Goal: Communication & Community: Answer question/provide support

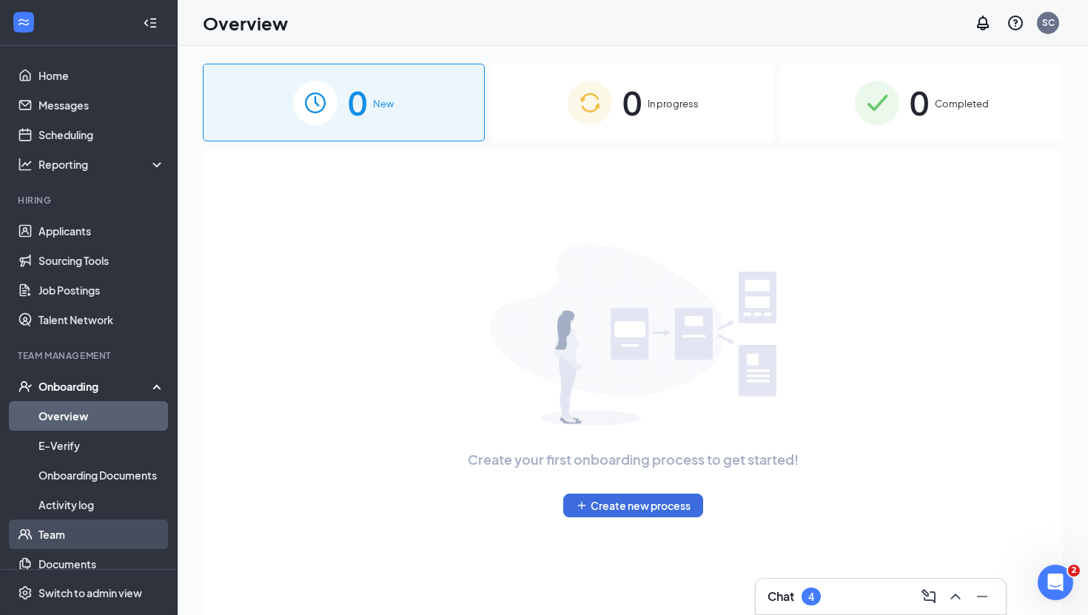
click at [84, 530] on link "Team" at bounding box center [101, 534] width 127 height 30
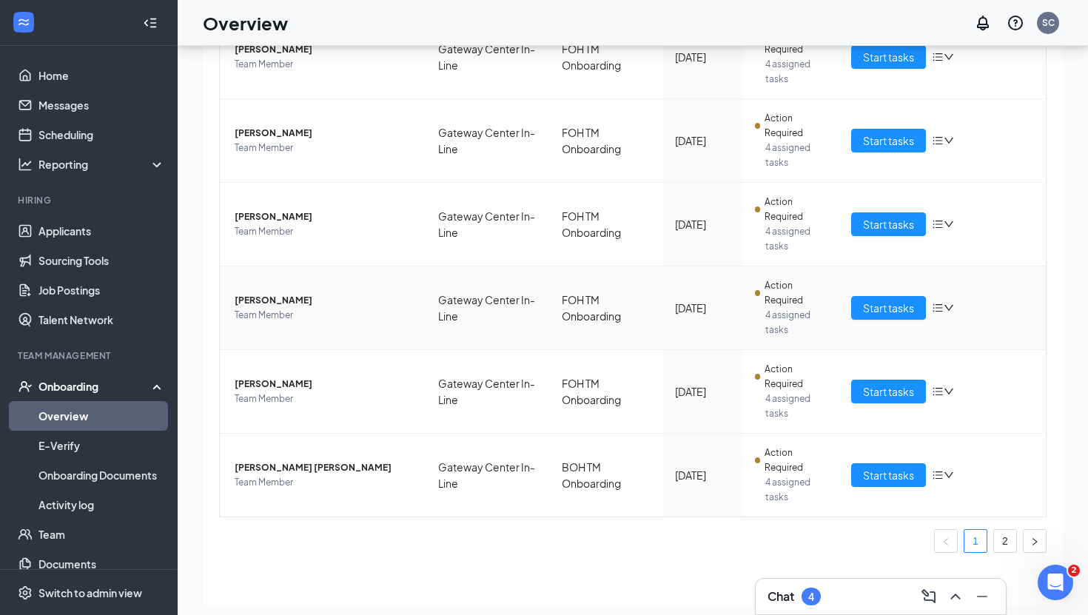
scroll to position [67, 0]
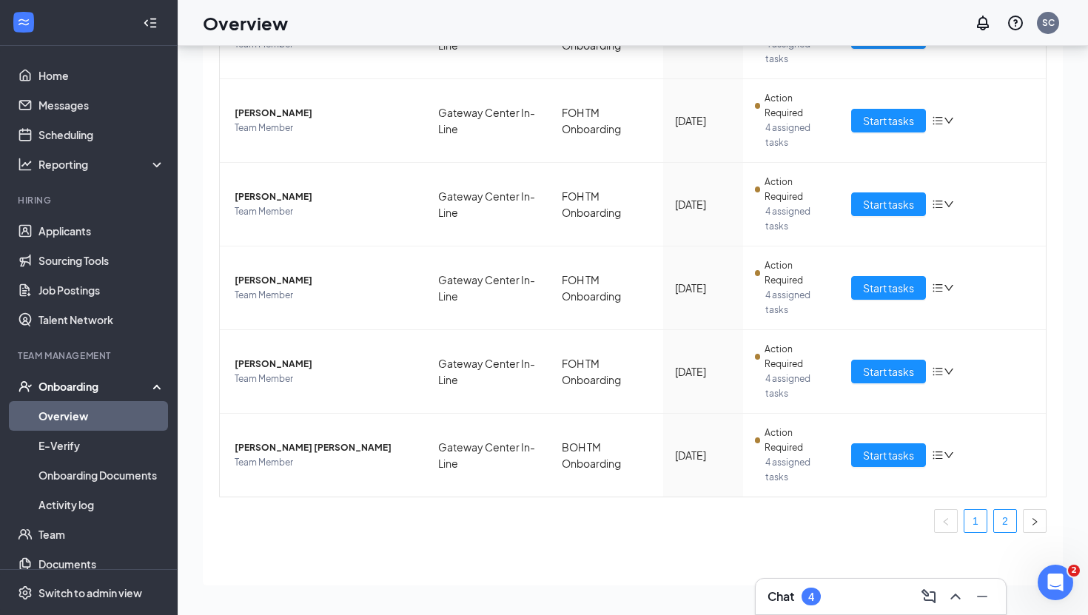
click at [1006, 528] on link "2" at bounding box center [1005, 521] width 22 height 22
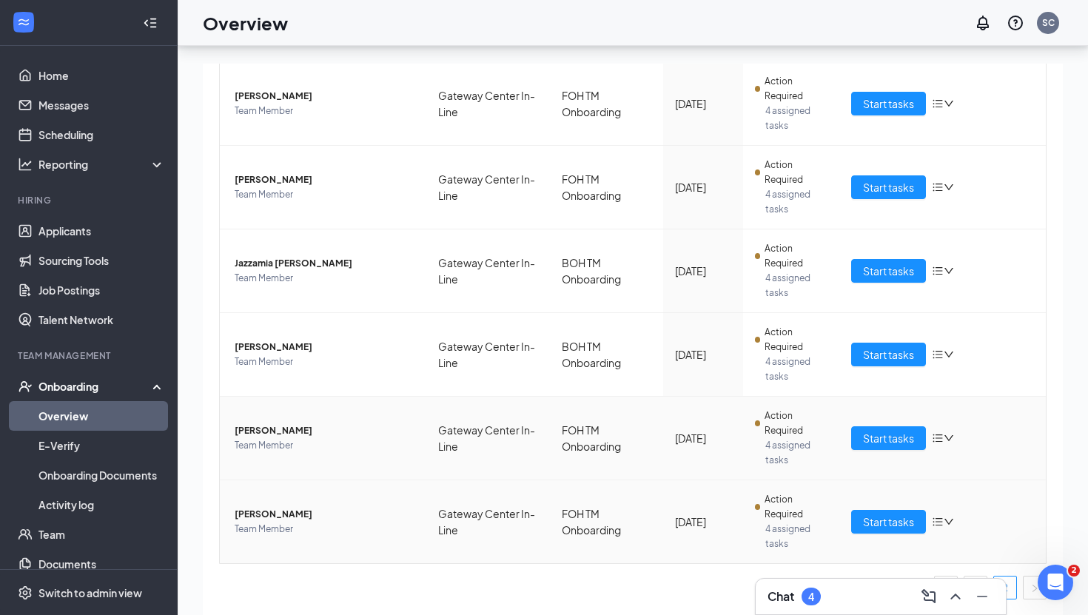
scroll to position [67, 0]
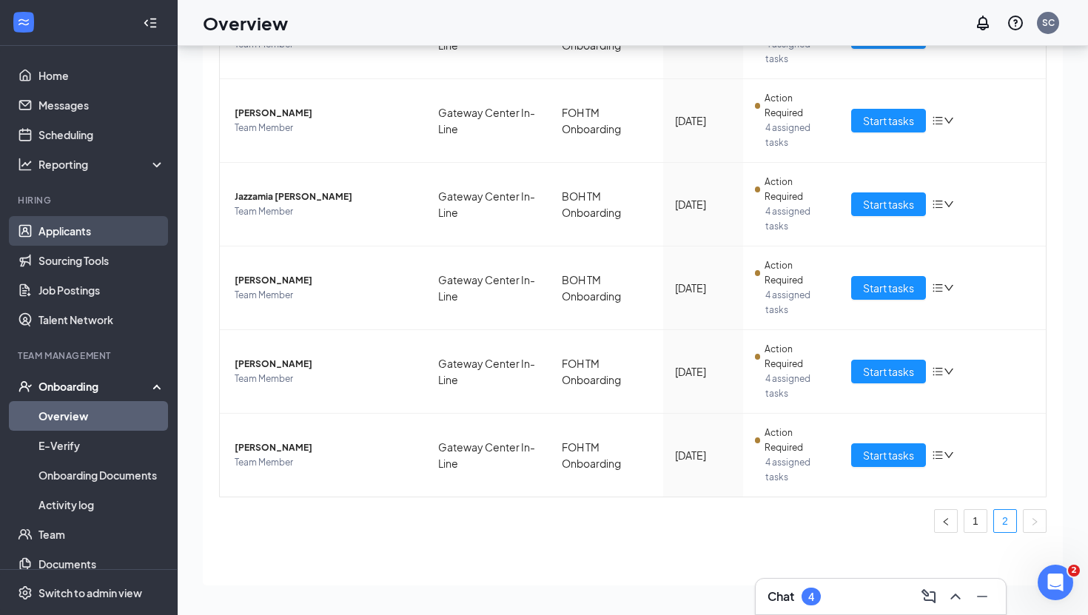
click at [118, 235] on link "Applicants" at bounding box center [101, 231] width 127 height 30
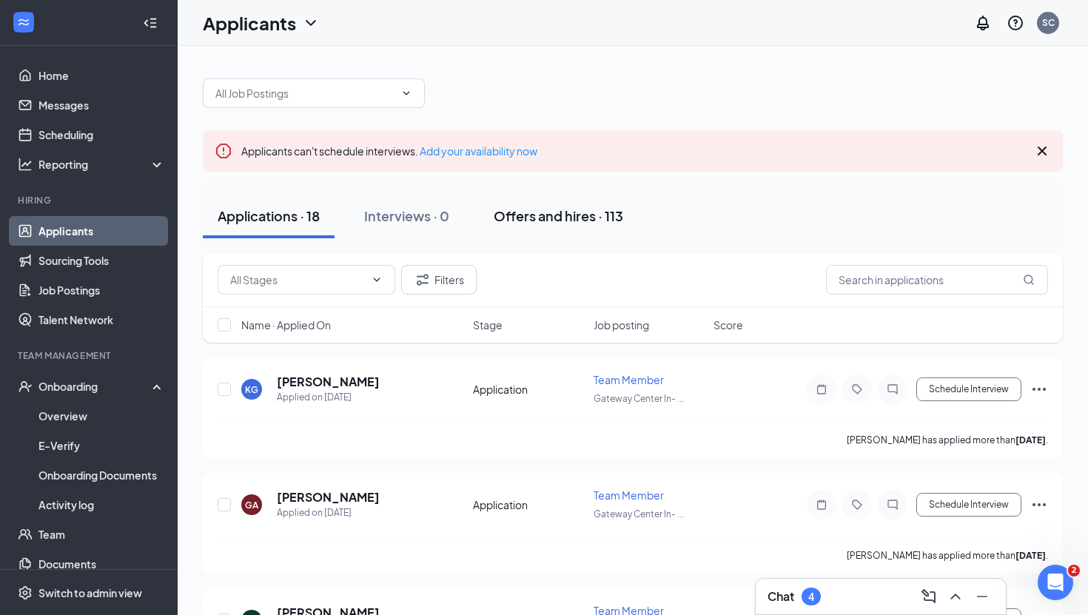
drag, startPoint x: 531, startPoint y: 216, endPoint x: 616, endPoint y: 211, distance: 85.3
click at [531, 216] on div "Offers and hires · 113" at bounding box center [558, 215] width 129 height 18
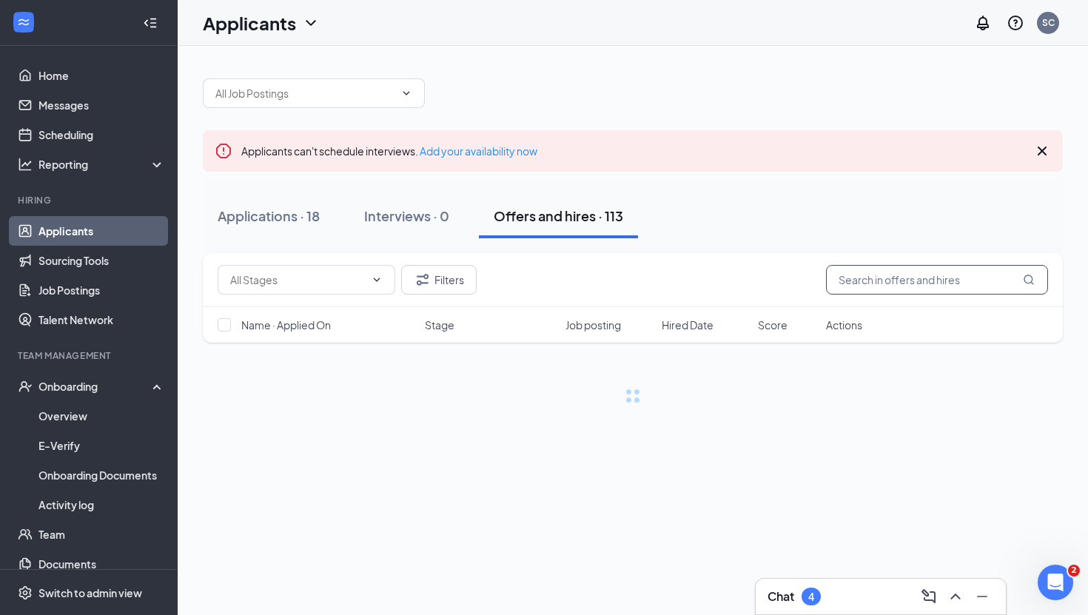
click at [943, 281] on input "text" at bounding box center [937, 280] width 222 height 30
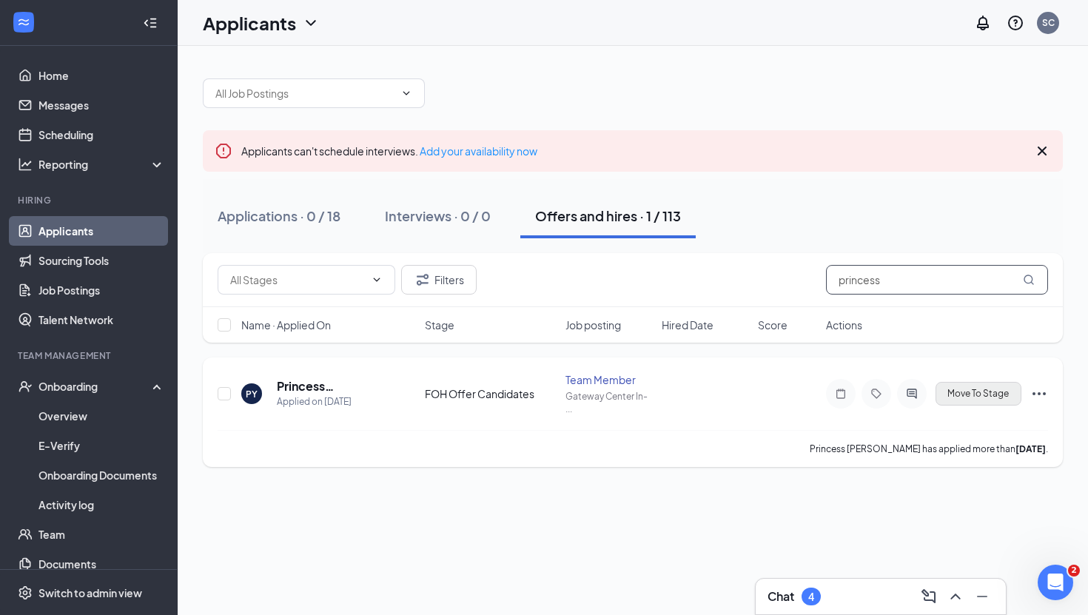
type input "princess"
click at [958, 394] on span "Move To Stage" at bounding box center [977, 393] width 61 height 10
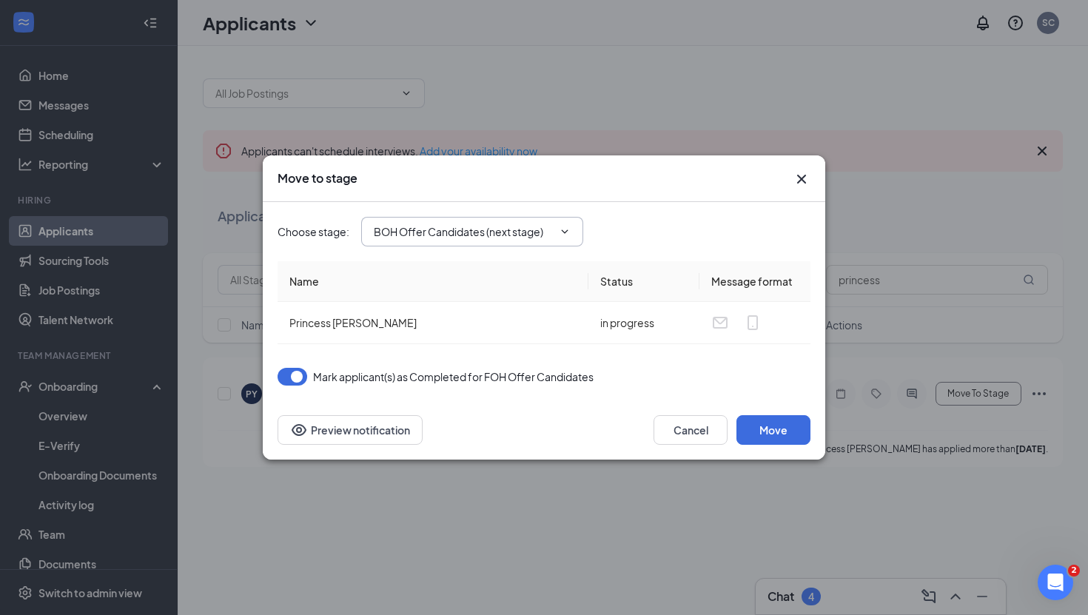
click at [499, 241] on span "BOH Offer Candidates (next stage)" at bounding box center [472, 232] width 222 height 30
click at [528, 239] on input "BOH Offer Candidates (next stage)" at bounding box center [463, 231] width 179 height 16
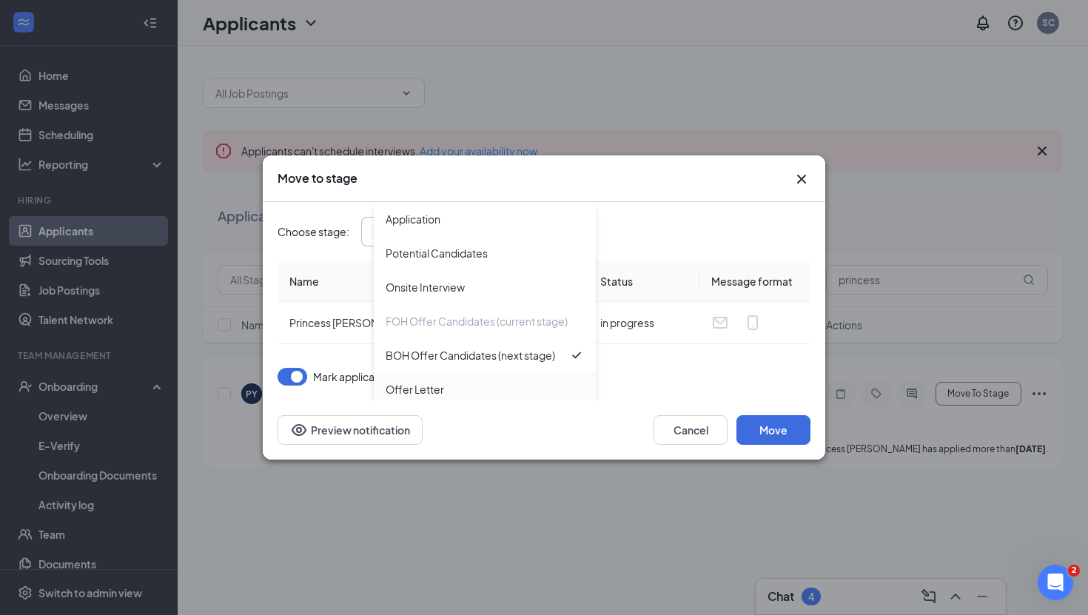
click at [505, 390] on div "Offer Letter" at bounding box center [485, 389] width 198 height 16
type input "Offer Letter"
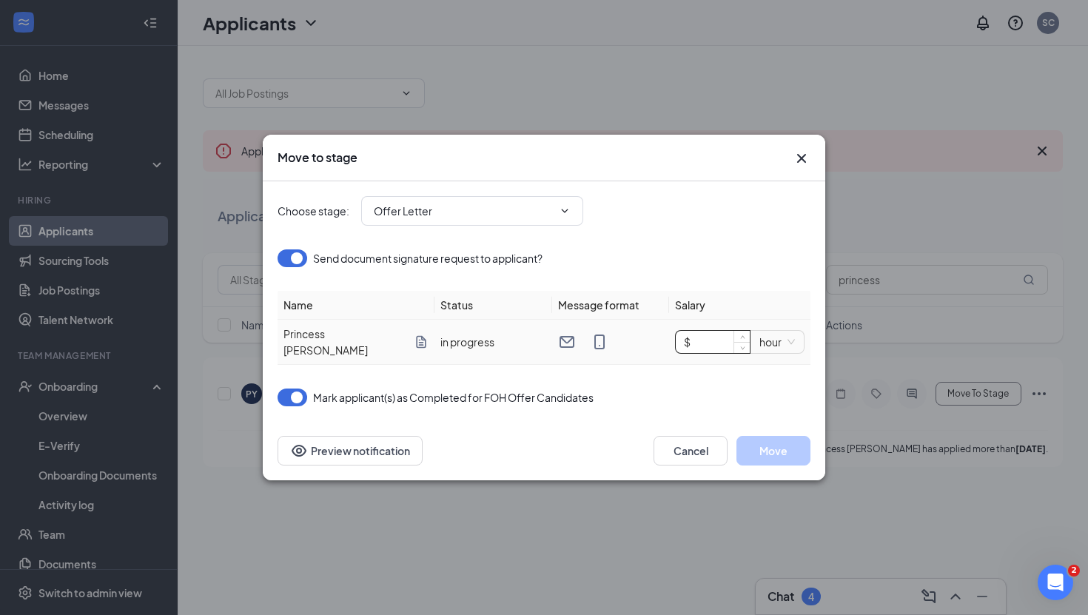
click at [721, 341] on input "$" at bounding box center [713, 342] width 74 height 22
type input "$ 17"
click at [691, 392] on div "Mark applicant(s) as Completed for FOH Offer Candidates" at bounding box center [543, 397] width 533 height 18
click at [781, 447] on button "Move" at bounding box center [773, 451] width 74 height 30
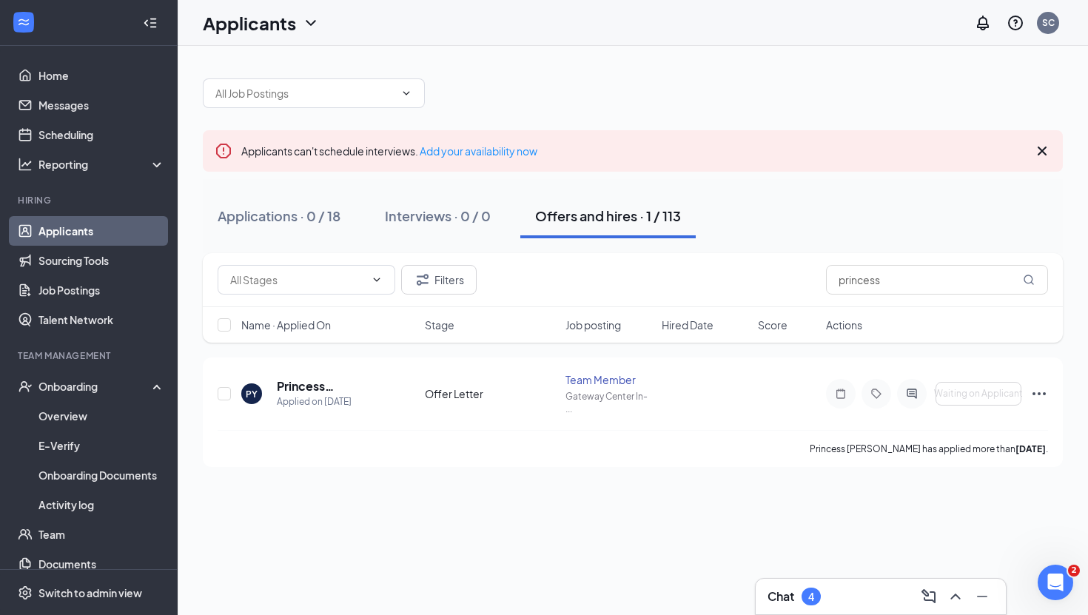
click at [845, 597] on div "Chat 4" at bounding box center [880, 597] width 226 height 24
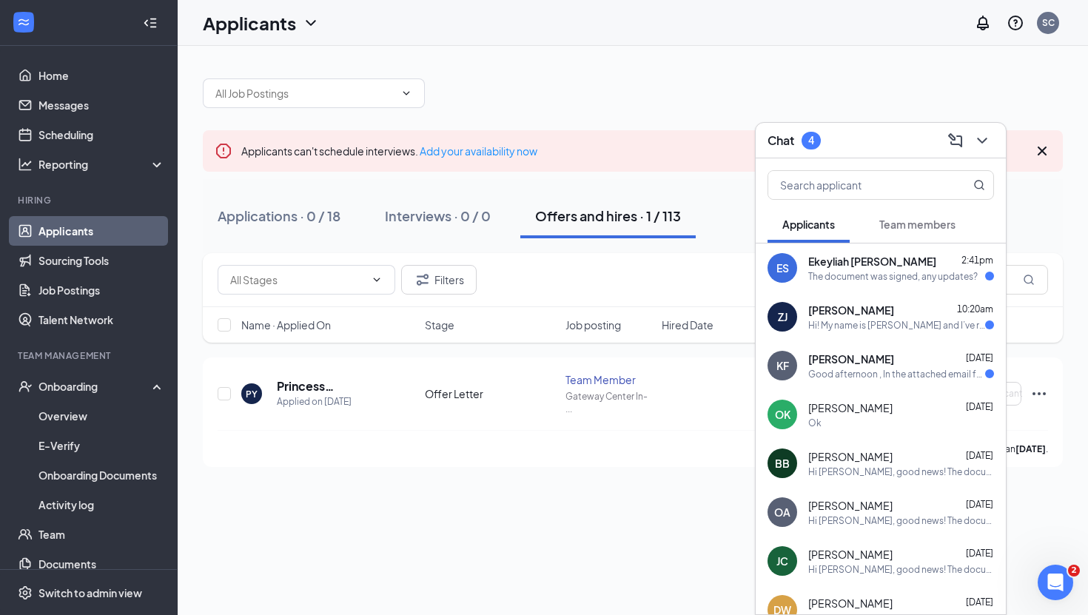
click at [849, 282] on div "The document was signed, any updates?" at bounding box center [892, 276] width 169 height 13
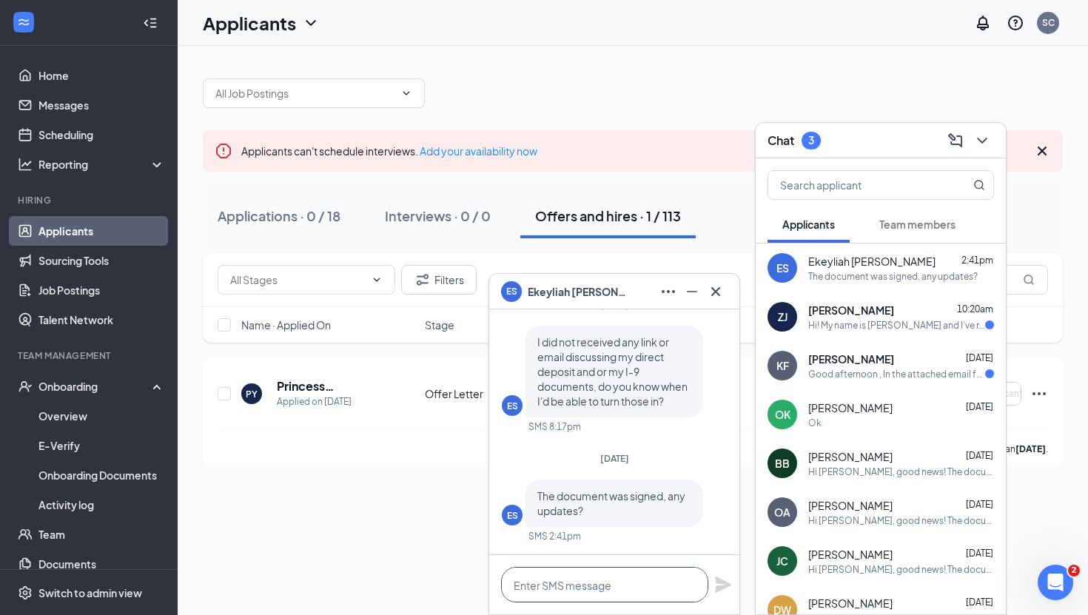
click at [600, 576] on textarea at bounding box center [604, 585] width 207 height 36
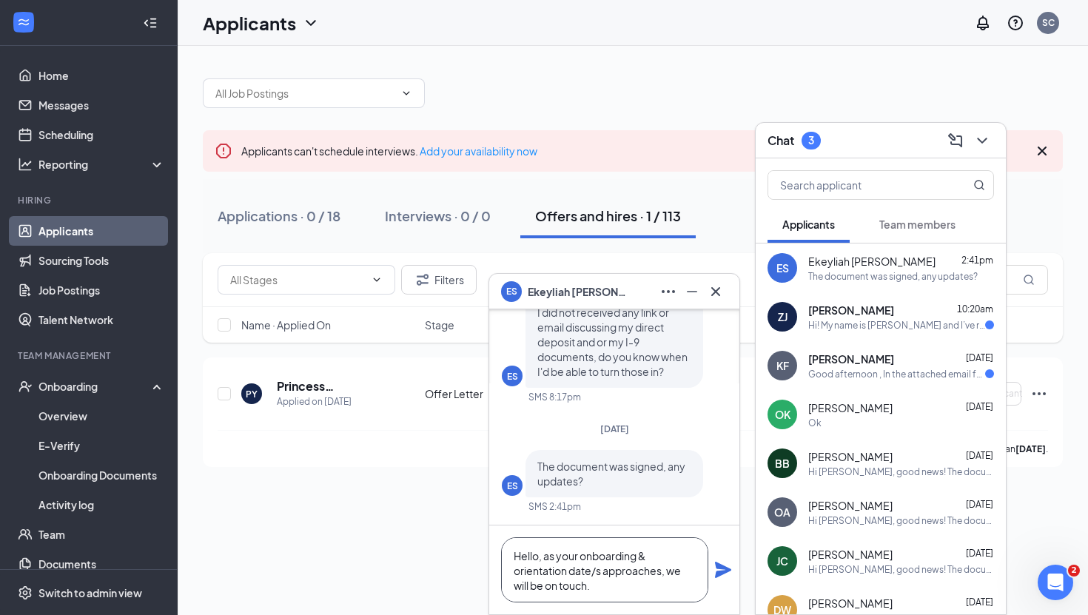
type textarea "Hello, as your onboarding & orientation date/s approaches, we will be on touch."
click at [720, 577] on icon "Plane" at bounding box center [723, 570] width 18 height 18
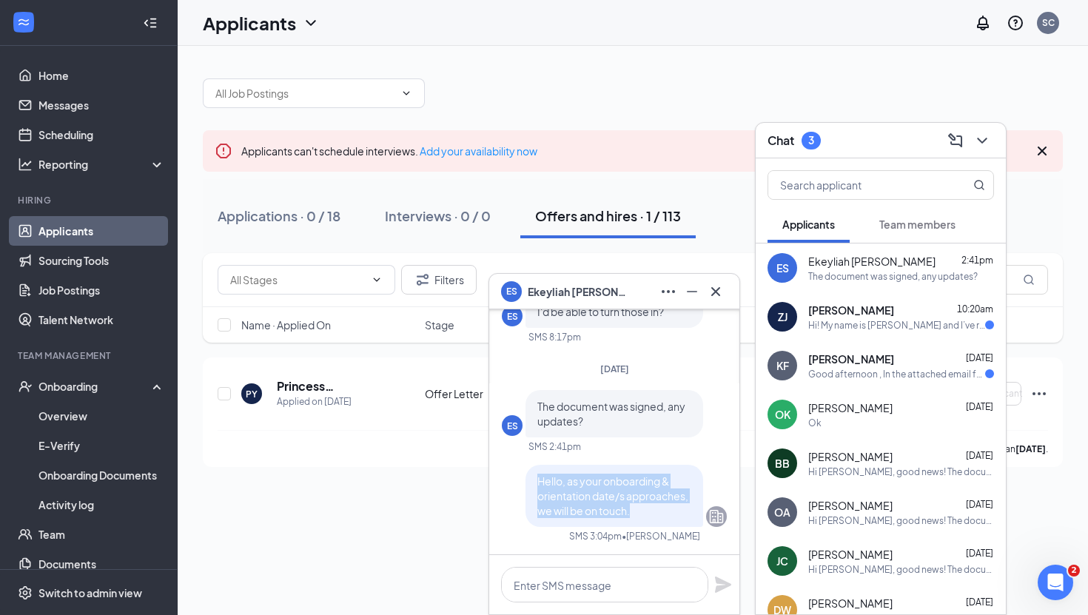
drag, startPoint x: 636, startPoint y: 514, endPoint x: 534, endPoint y: 482, distance: 107.4
click at [534, 482] on div "Hello, as your onboarding & orientation date/s approaches, we will be on touch." at bounding box center [614, 496] width 178 height 62
copy span "Hello, as your onboarding & orientation date/s approaches, we will be on touch."
click at [918, 310] on div "[PERSON_NAME] 10:20am" at bounding box center [901, 310] width 186 height 15
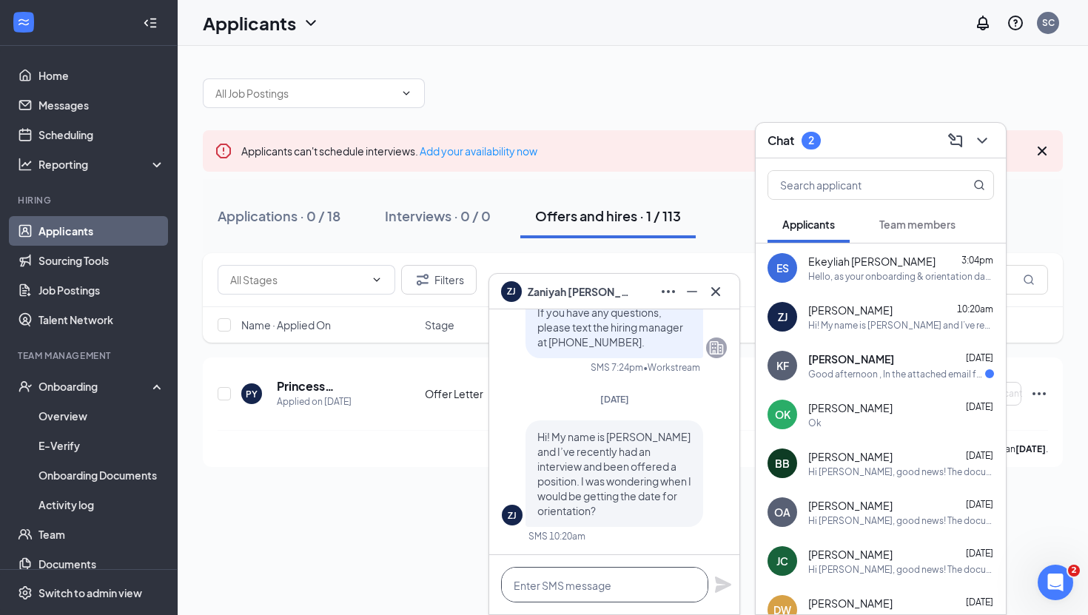
click at [576, 577] on textarea at bounding box center [604, 585] width 207 height 36
paste textarea "Hello, as your onboarding & orientation date/s approaches, we will be on touch."
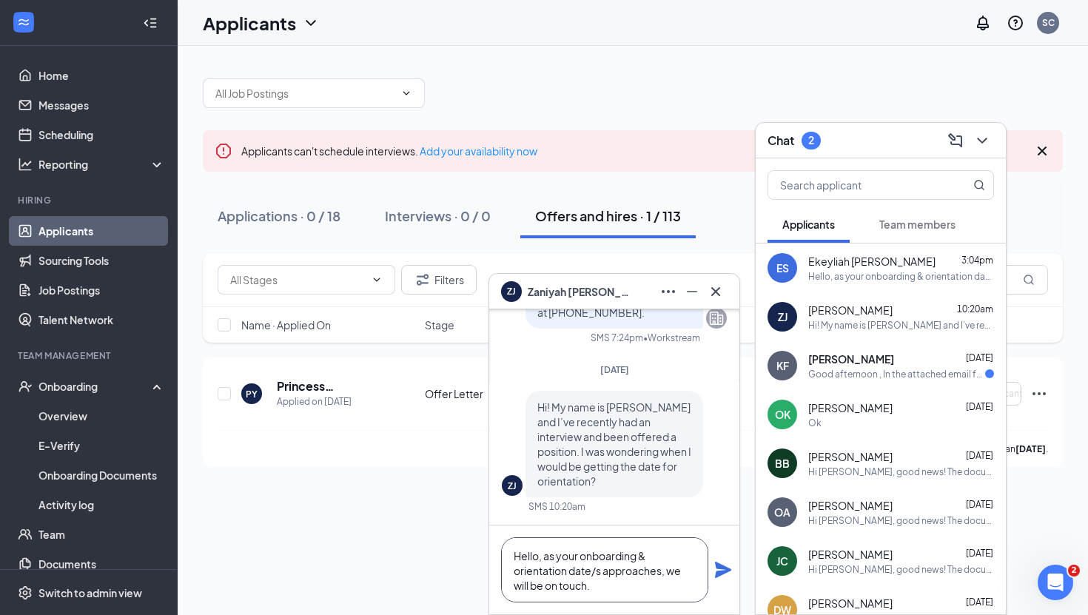
type textarea "Hello, as your onboarding & orientation date/s approaches, we will be on touch."
click at [719, 572] on icon "Plane" at bounding box center [723, 570] width 16 height 16
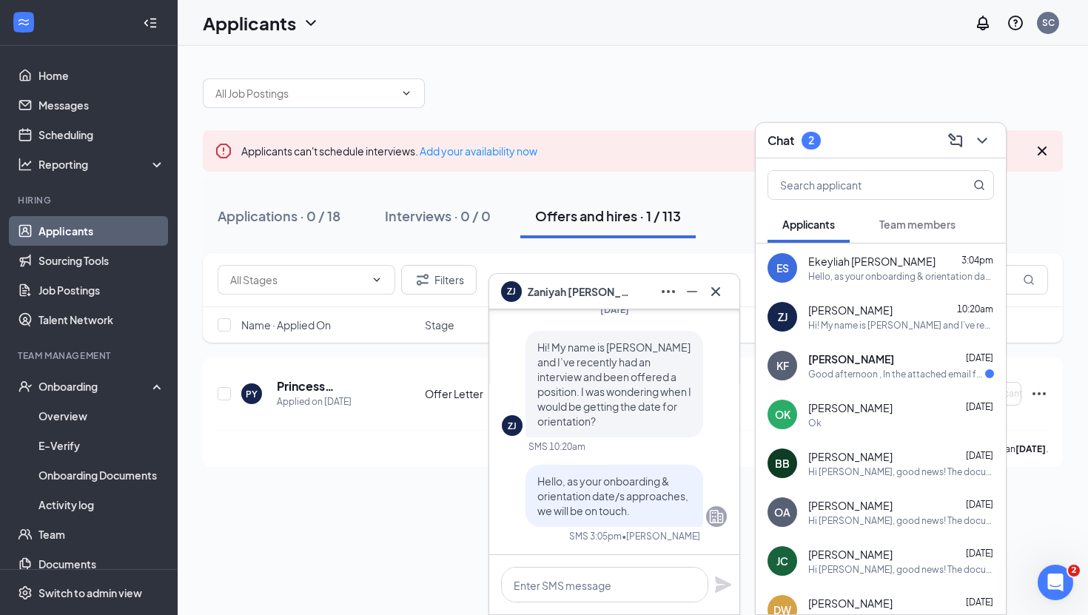
click at [874, 357] on span "[PERSON_NAME]" at bounding box center [851, 358] width 86 height 15
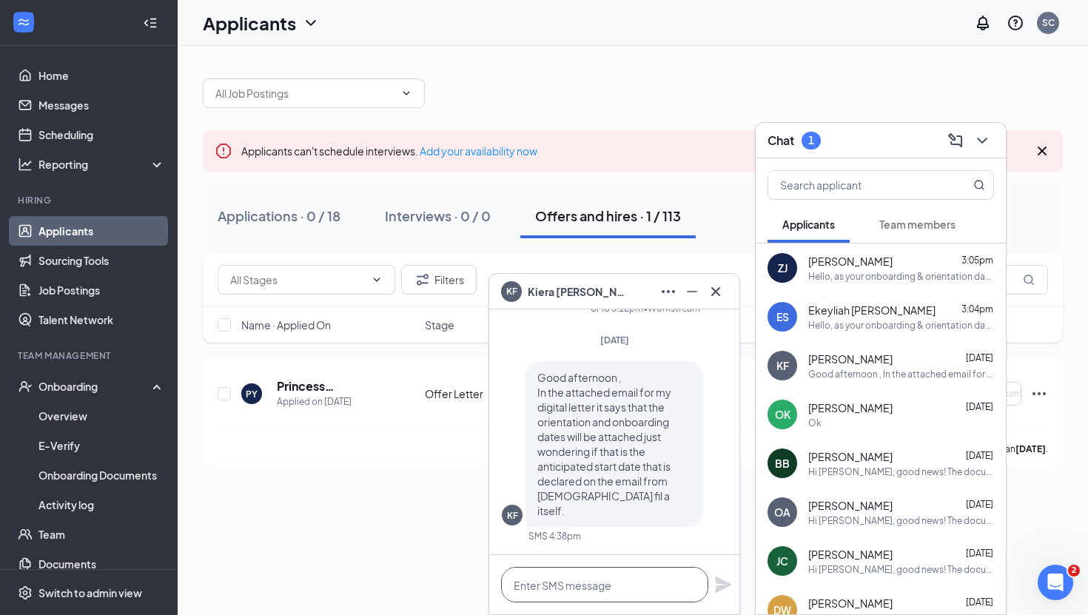
click at [548, 582] on textarea at bounding box center [604, 585] width 207 height 36
paste textarea "Hello, as your onboarding & orientation date/s approaches, we will be on touch."
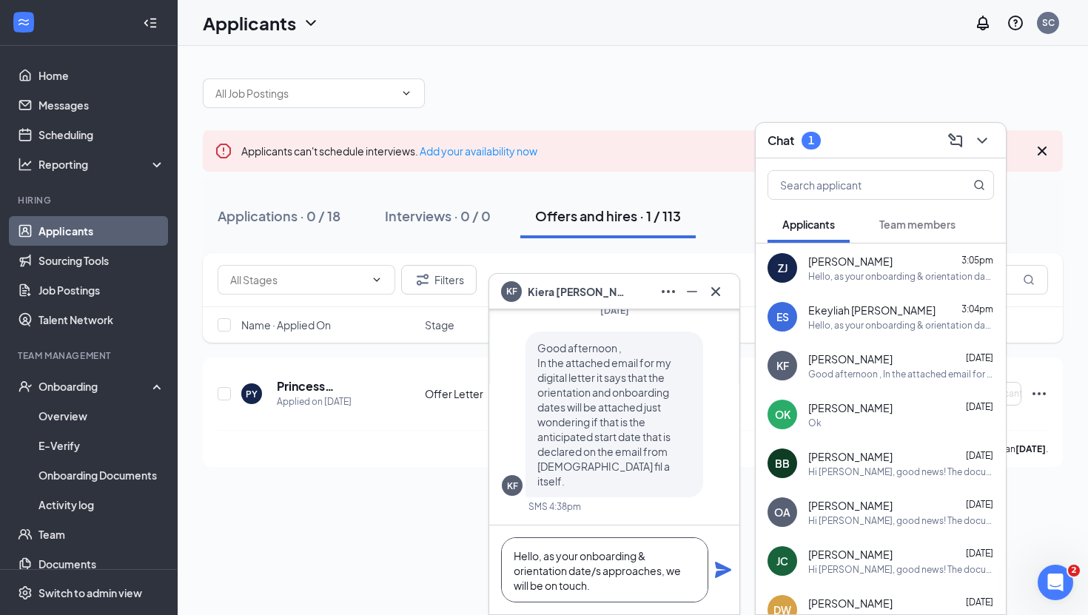
click at [548, 557] on textarea "Hello, as your onboarding & orientation date/s approaches, we will be on touch." at bounding box center [604, 569] width 207 height 65
click at [542, 556] on textarea "Hello, as your onboarding & orientation date/s approaches, we will be on touch." at bounding box center [604, 569] width 207 height 65
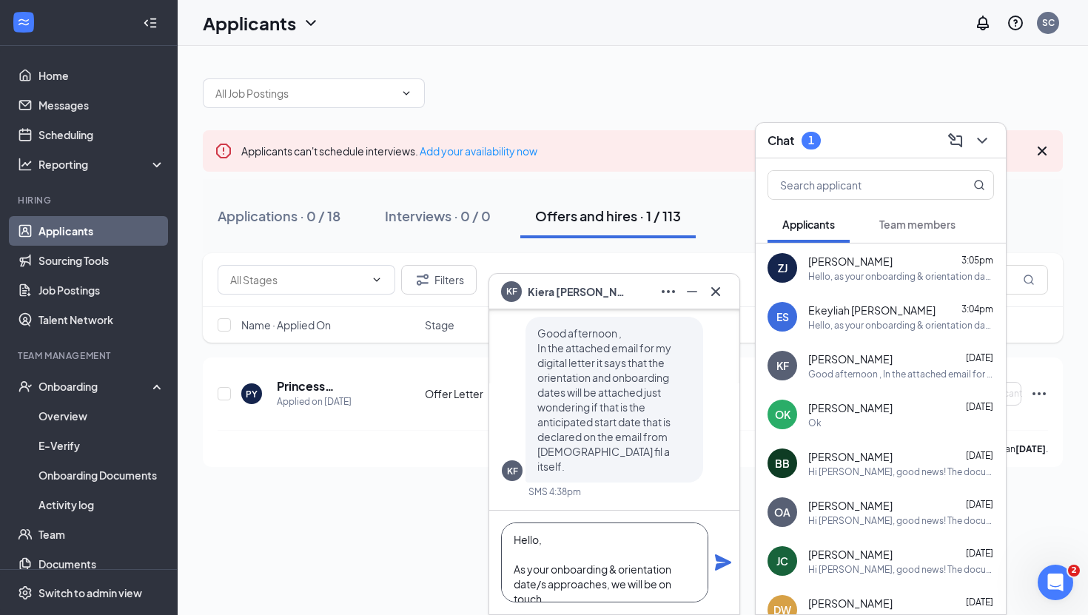
scroll to position [16, 0]
drag, startPoint x: 542, startPoint y: 587, endPoint x: 504, endPoint y: 574, distance: 40.5
click at [504, 574] on textarea "Hello, As your onboarding & orientation date/s approaches, we will be on touch." at bounding box center [604, 562] width 207 height 80
click at [610, 566] on textarea "Hello, As your onboarding & orientation date/s approaches, we will be on touch." at bounding box center [604, 562] width 207 height 80
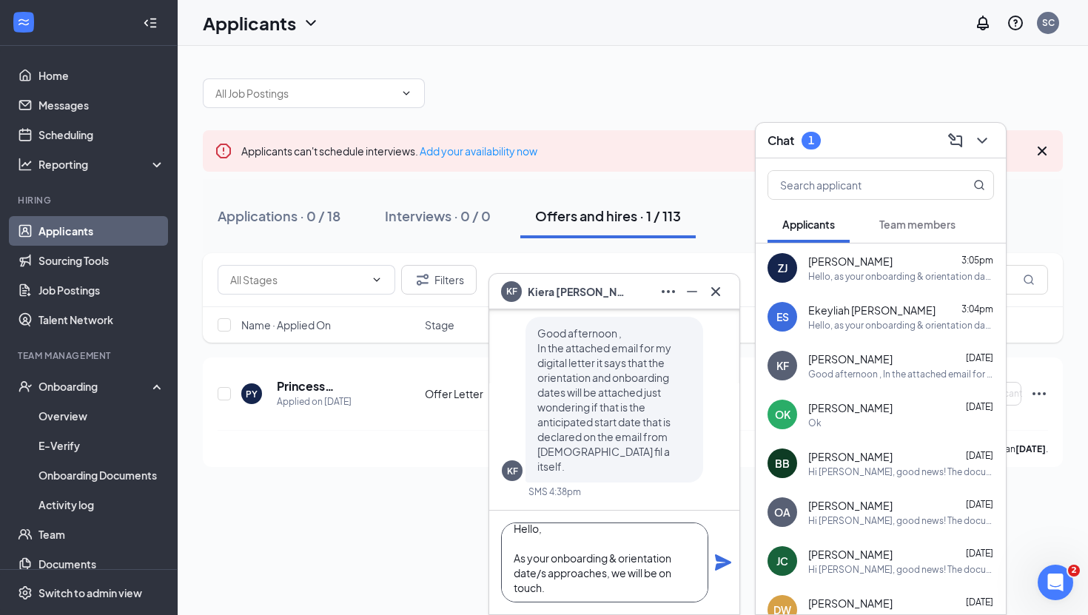
drag, startPoint x: 540, startPoint y: 583, endPoint x: 647, endPoint y: 565, distance: 108.8
click at [647, 565] on textarea "Hello, As your onboarding & orientation date/s approaches, we will be on touch." at bounding box center [604, 562] width 207 height 80
type textarea "Hello, As your onboarding & orientation date/s approaches, we will communicate …"
click at [724, 566] on icon "Plane" at bounding box center [723, 562] width 18 height 18
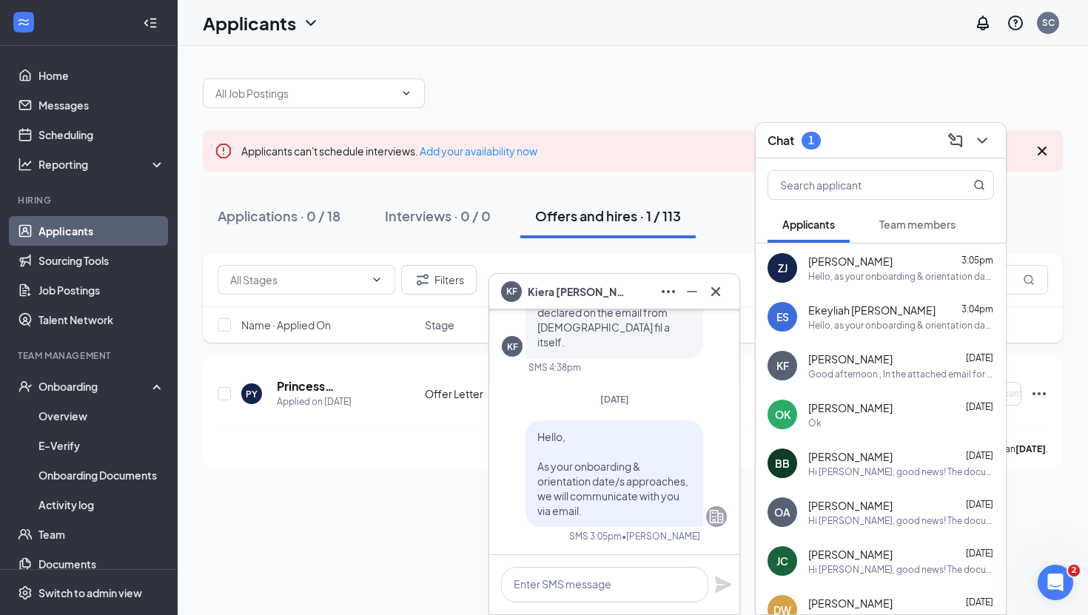
scroll to position [0, 0]
click at [717, 288] on icon "Cross" at bounding box center [716, 292] width 18 height 18
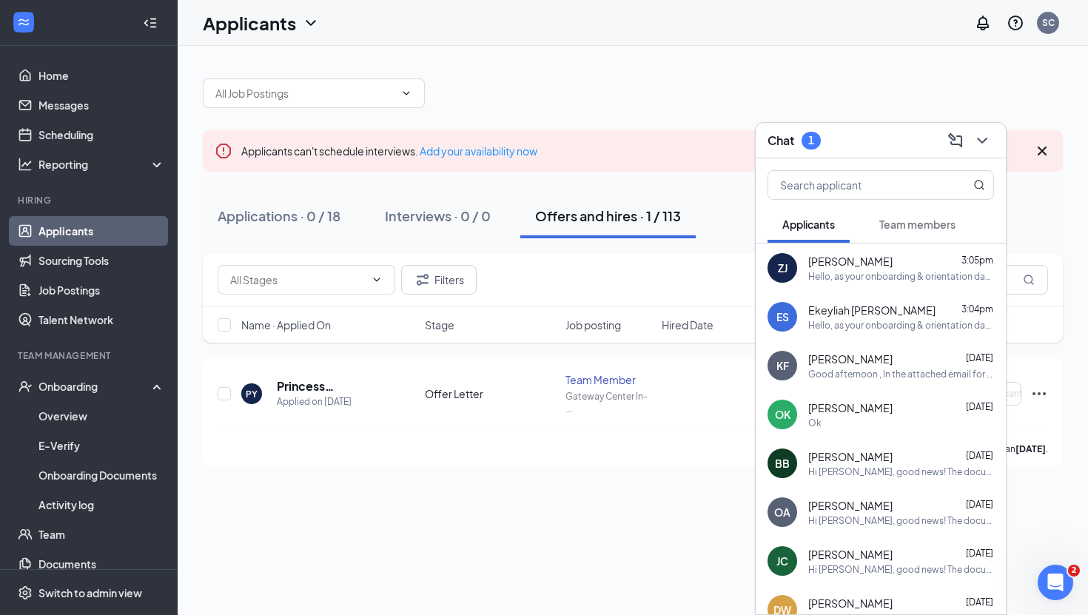
click at [897, 219] on span "Team members" at bounding box center [917, 224] width 76 height 13
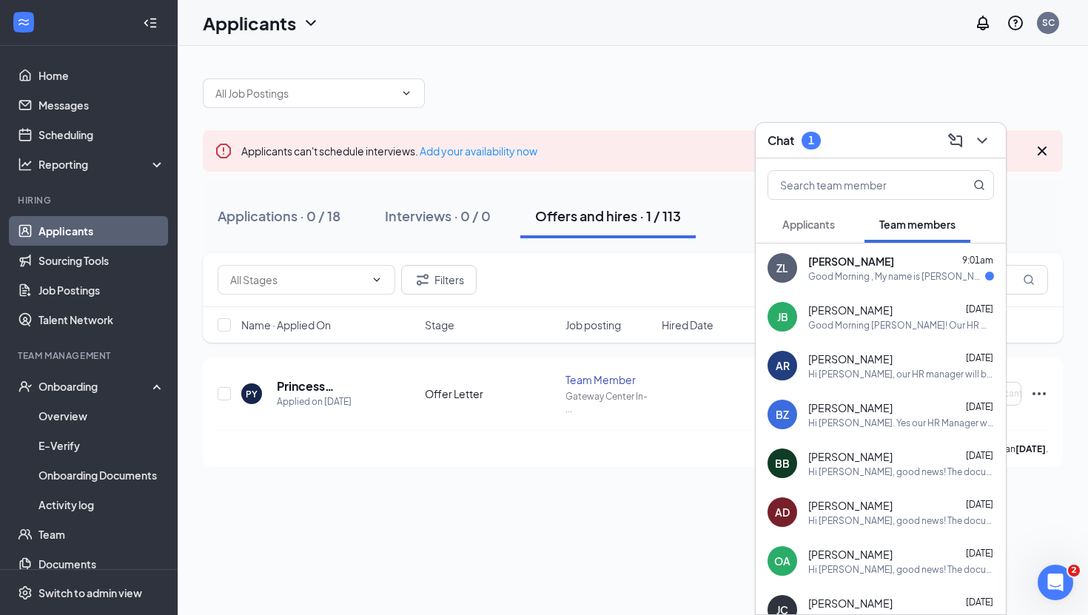
click at [901, 269] on div "[PERSON_NAME] 9:01am Good Morning , My name is [PERSON_NAME], I was accepted to…" at bounding box center [901, 268] width 186 height 29
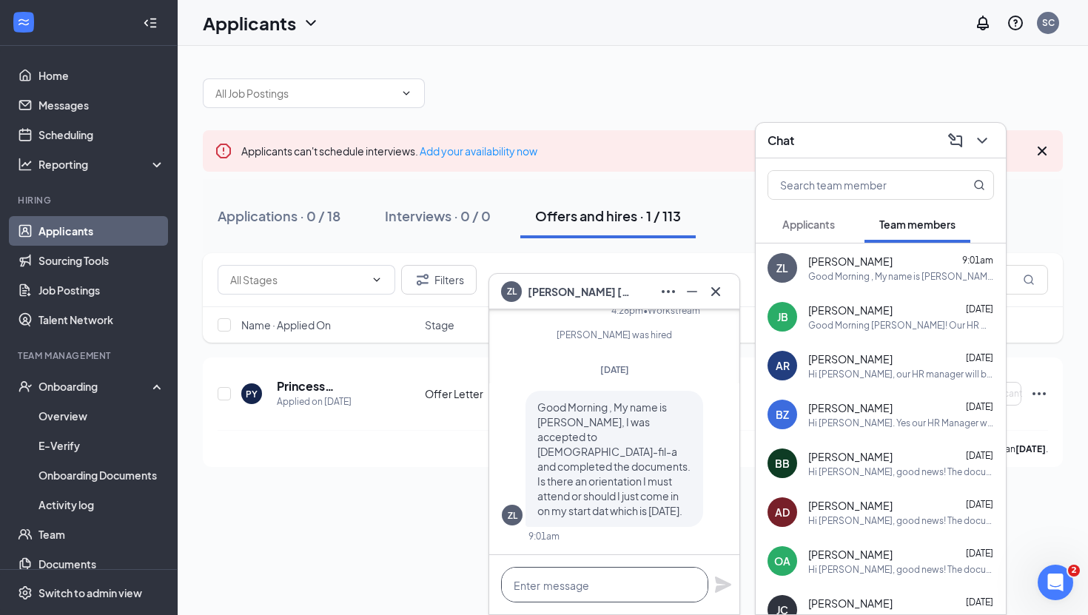
click at [576, 582] on textarea at bounding box center [604, 585] width 207 height 36
paste textarea "Hello, as your onboarding & orientation date/s approaches, we will be on touch."
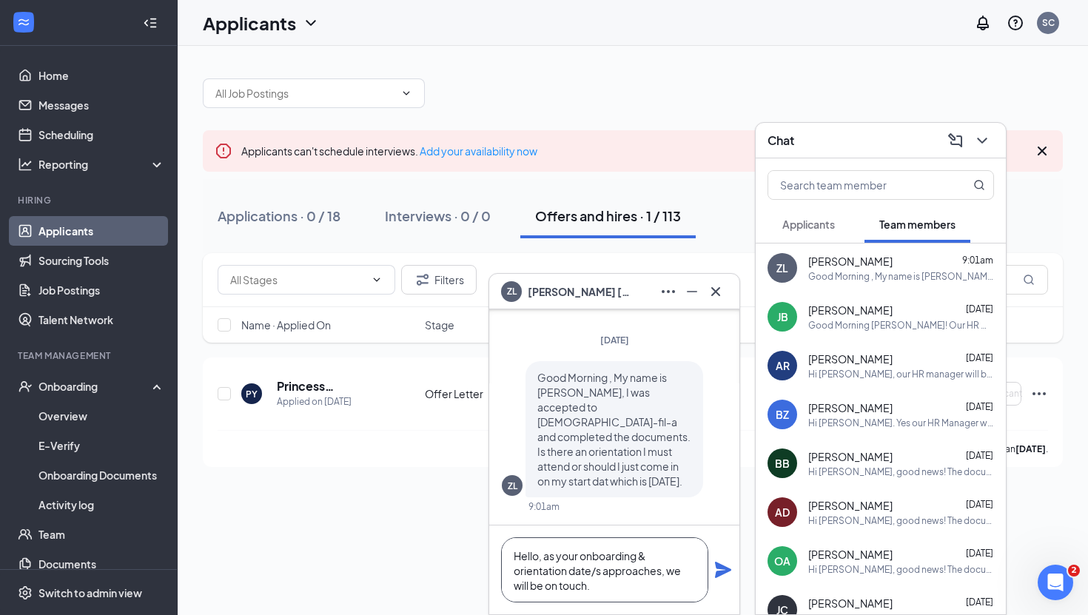
click at [543, 556] on textarea "Hello, as your onboarding & orientation date/s approaches, we will be on touch." at bounding box center [604, 569] width 207 height 65
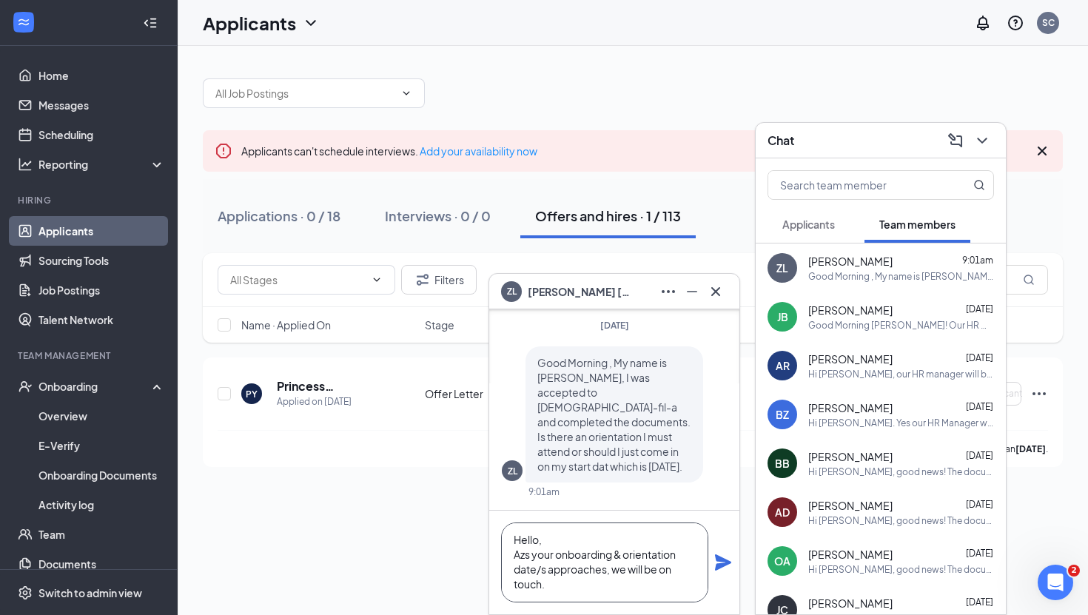
click at [559, 581] on textarea "Hello, Azs your onboarding & orientation date/s approaches, we will be on touch." at bounding box center [604, 562] width 207 height 80
click at [528, 551] on textarea "Hello, Azs your onboarding & orientation date/s approaches, we will be on touch." at bounding box center [604, 562] width 207 height 80
click at [542, 586] on textarea "Hello, As your onboarding & orientation date/s approaches, we will be on touch." at bounding box center [604, 562] width 207 height 80
click at [551, 593] on textarea "Hello, As your onboarding & orientation date/s approaches, we will comminicate …" at bounding box center [604, 562] width 207 height 80
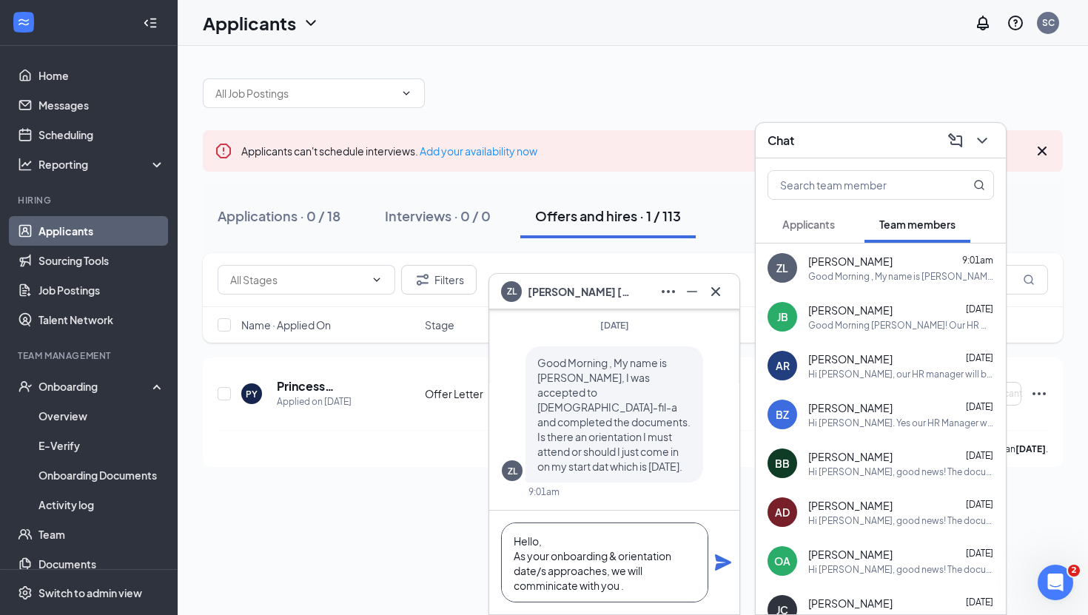
click at [552, 588] on textarea "Hello, As your onboarding & orientation date/s approaches, we will comminicate …" at bounding box center [604, 562] width 207 height 80
click at [625, 585] on textarea "Hello, As your onboarding & orientation date/s approaches, we will communicate …" at bounding box center [604, 562] width 207 height 80
type textarea "Hello, As your onboarding & orientation date/s approaches, we will communicate …"
click at [726, 560] on icon "Plane" at bounding box center [723, 562] width 16 height 16
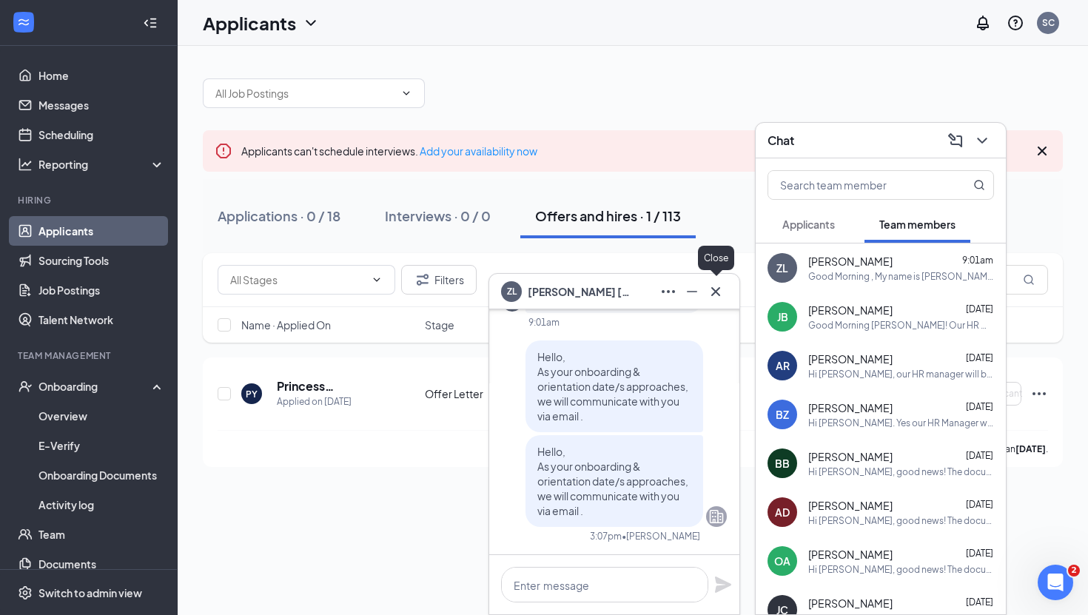
click at [718, 289] on icon "Cross" at bounding box center [715, 290] width 9 height 9
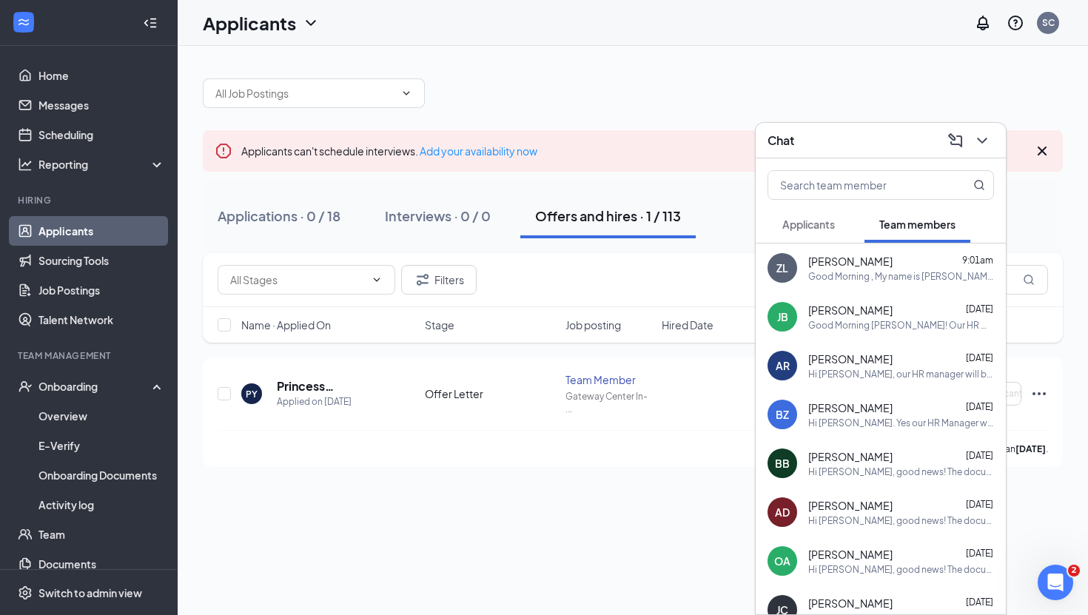
click at [856, 331] on div "[PERSON_NAME] [DATE] Good Morning [PERSON_NAME]! Our HR manager will be in touc…" at bounding box center [880, 316] width 250 height 49
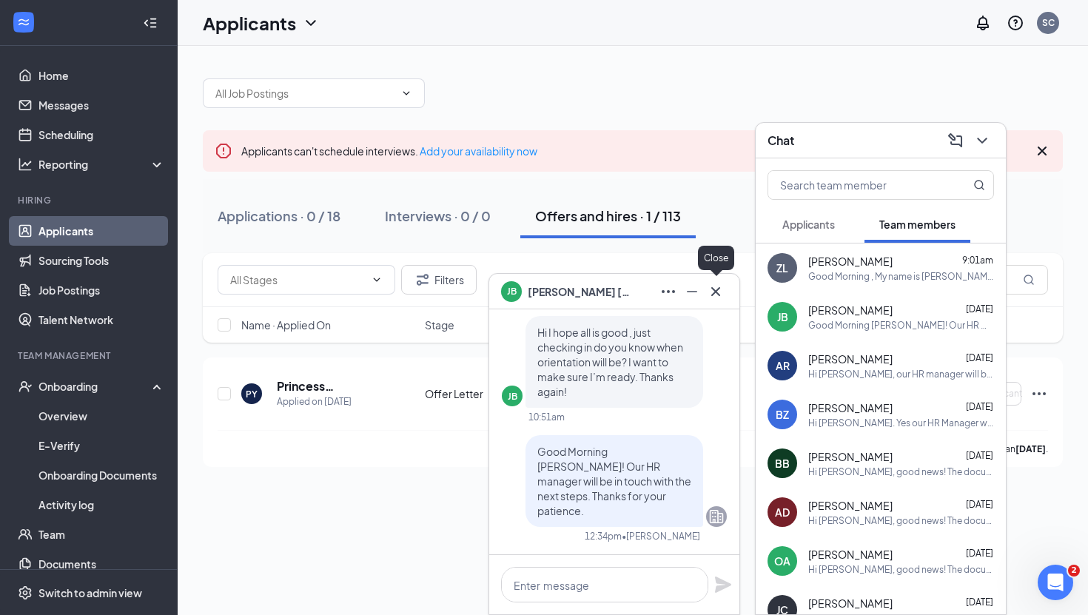
click at [719, 294] on icon "Cross" at bounding box center [716, 292] width 18 height 18
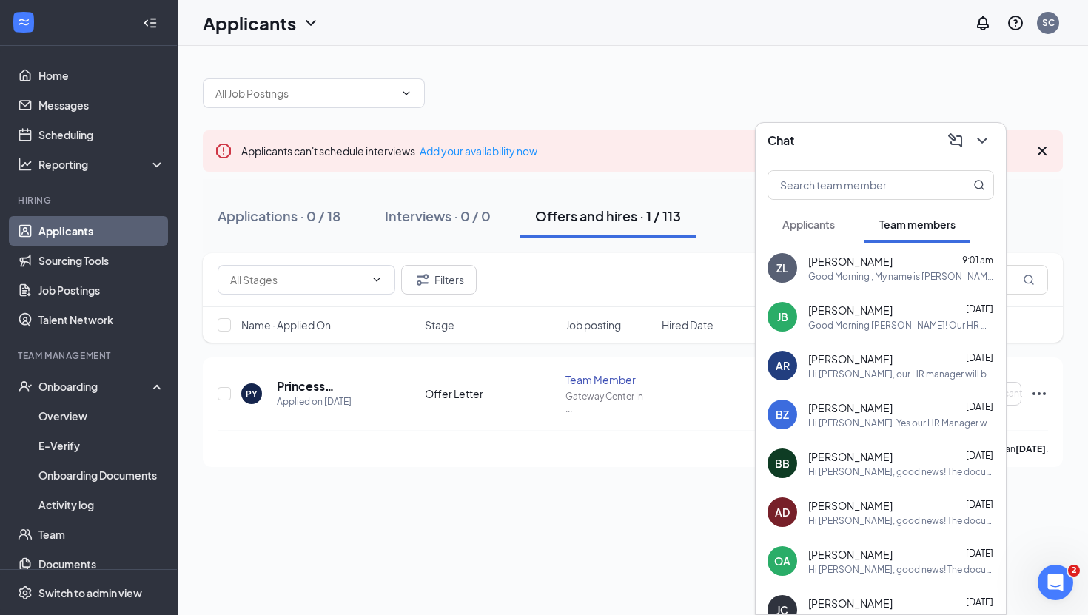
click at [982, 136] on icon "ChevronDown" at bounding box center [982, 141] width 18 height 18
